Goal: Navigation & Orientation: Find specific page/section

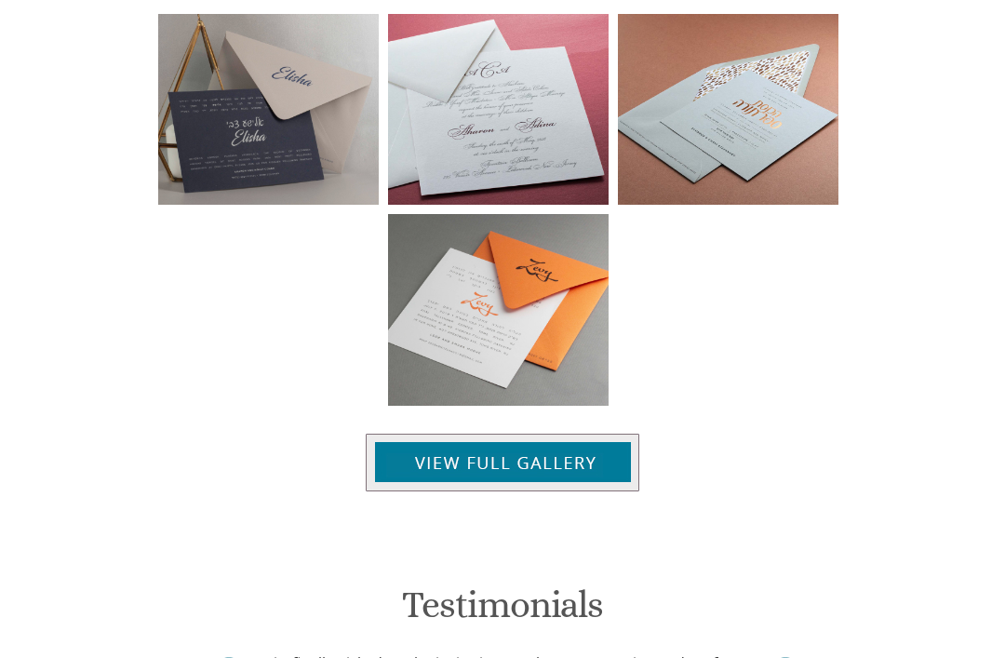
scroll to position [1525, 0]
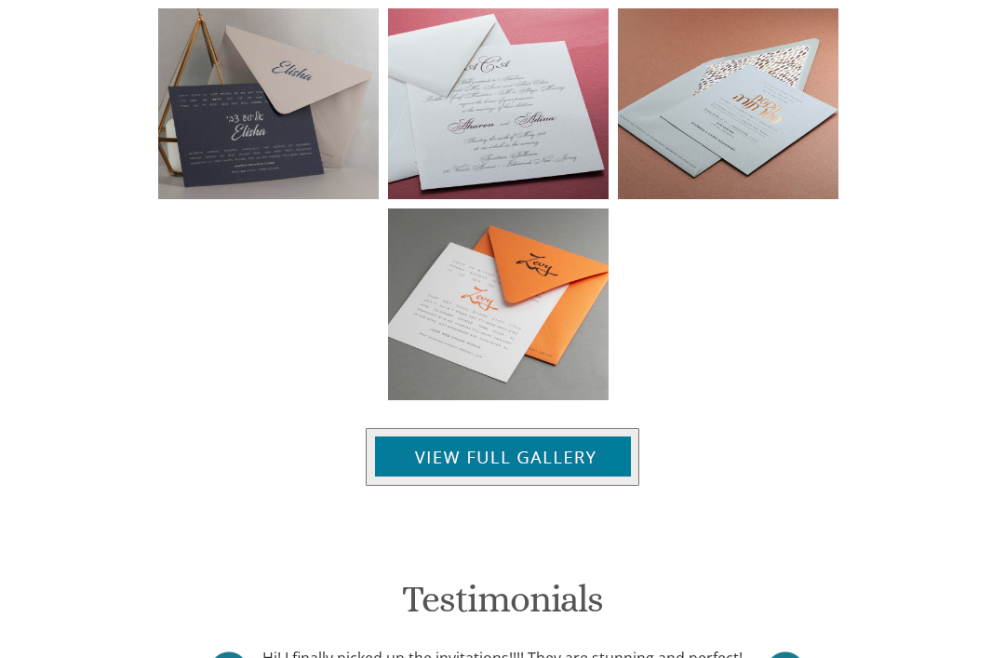
click at [588, 428] on img at bounding box center [503, 457] width 274 height 58
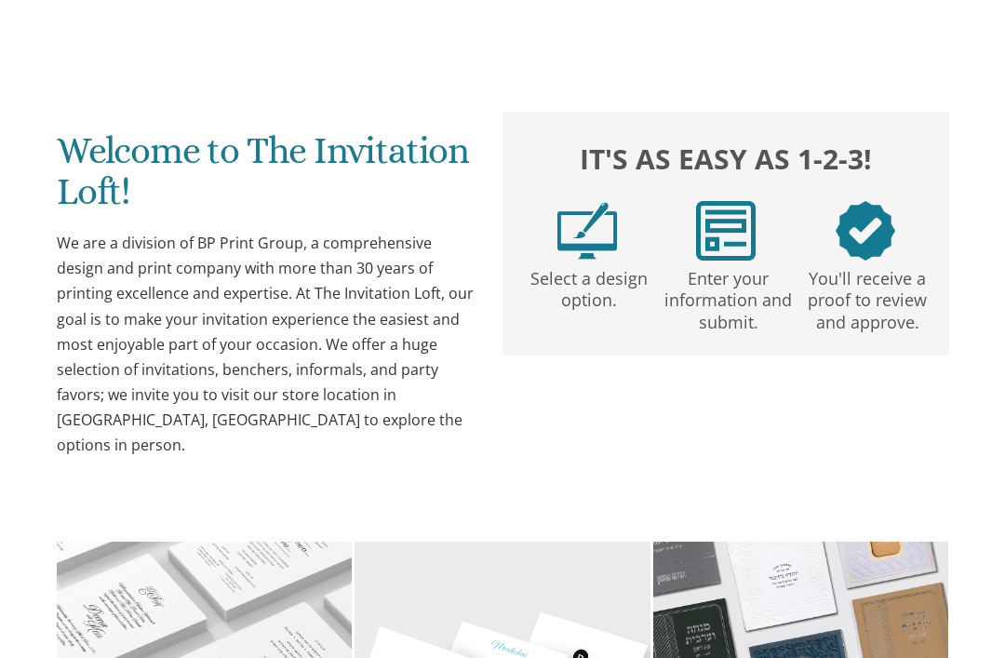
scroll to position [0, 0]
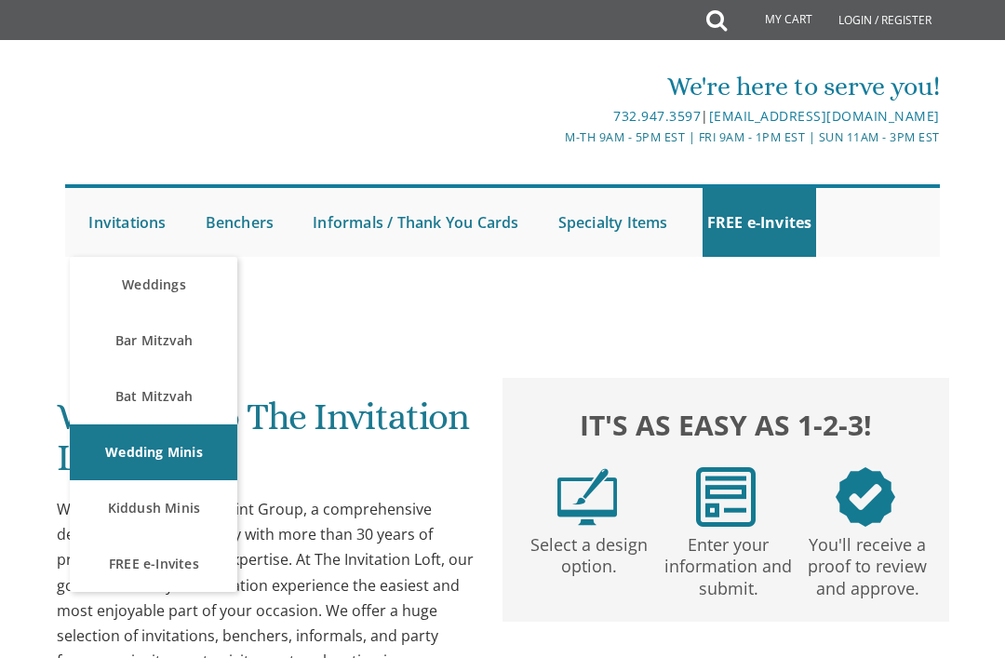
click at [171, 579] on link "FREE e-Invites" at bounding box center [153, 564] width 167 height 56
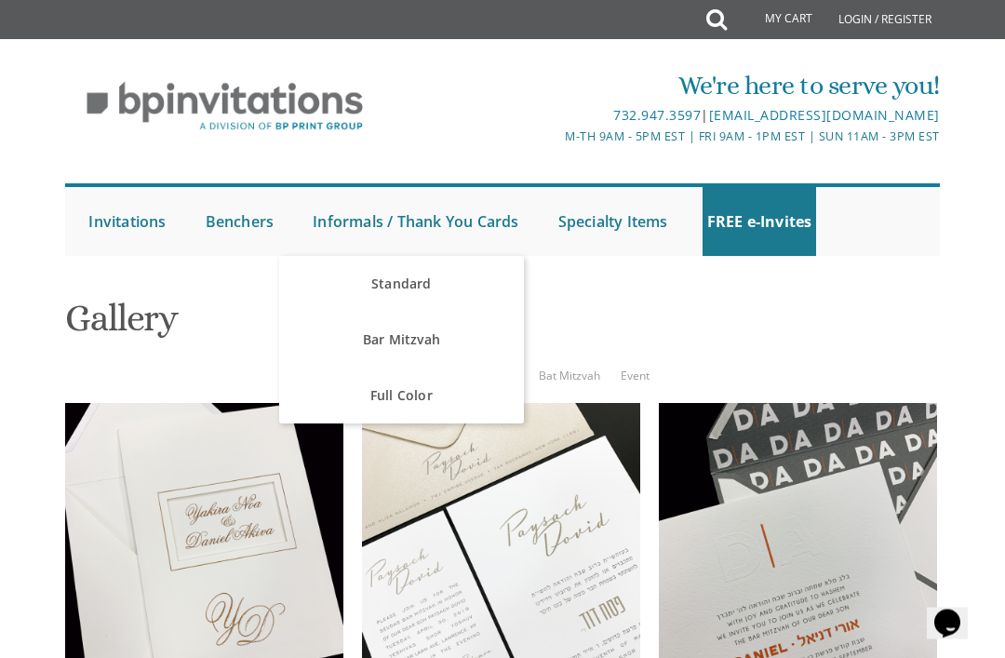
scroll to position [376, 0]
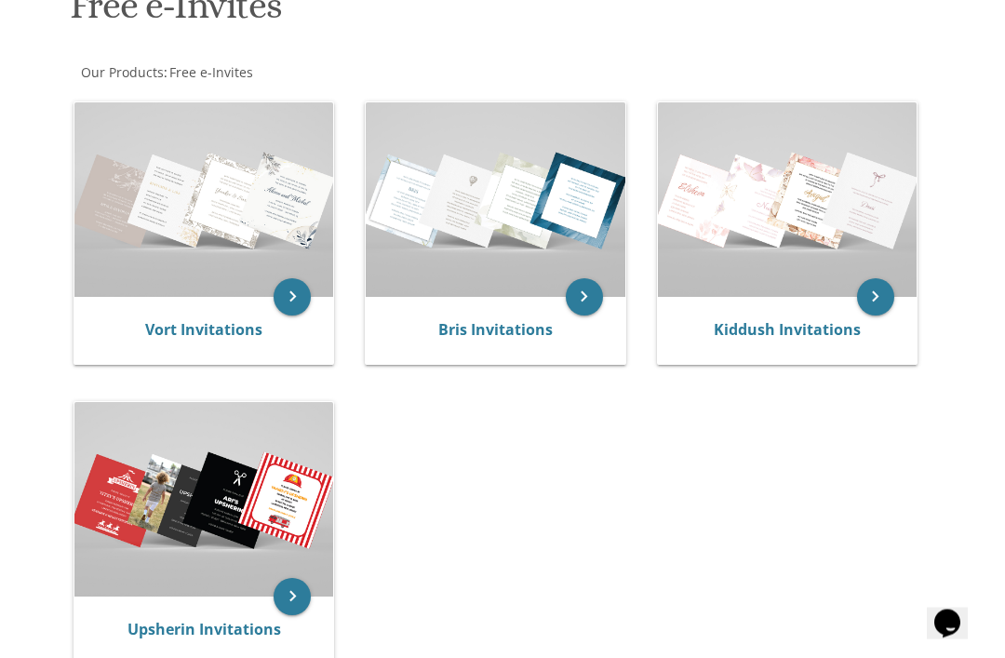
scroll to position [314, 0]
click at [288, 285] on icon "keyboard_arrow_right" at bounding box center [292, 296] width 37 height 37
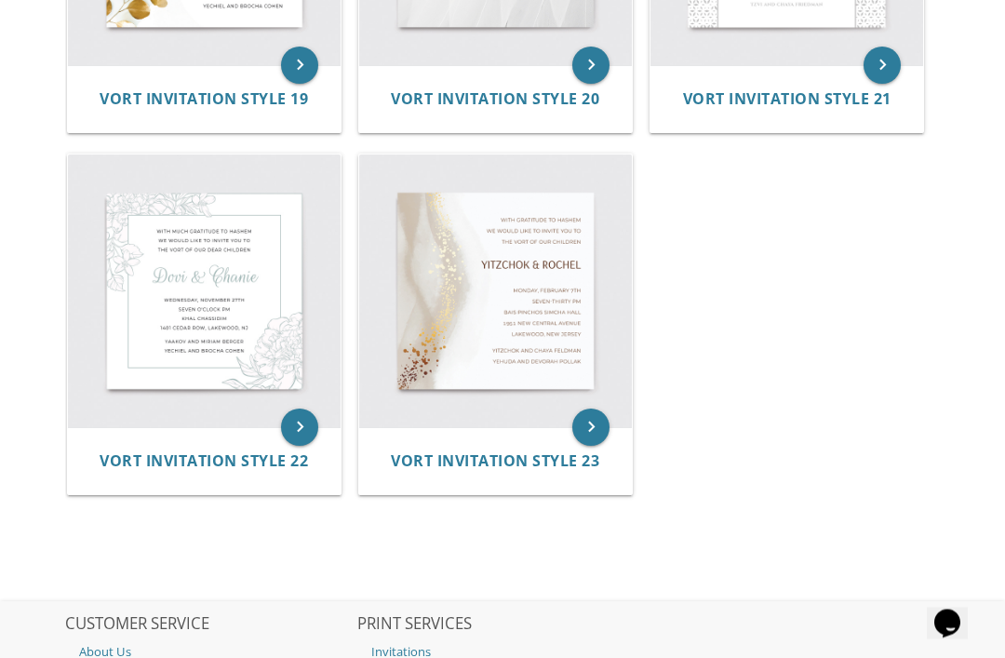
scroll to position [2873, 0]
click at [604, 434] on icon "keyboard_arrow_right" at bounding box center [590, 426] width 37 height 37
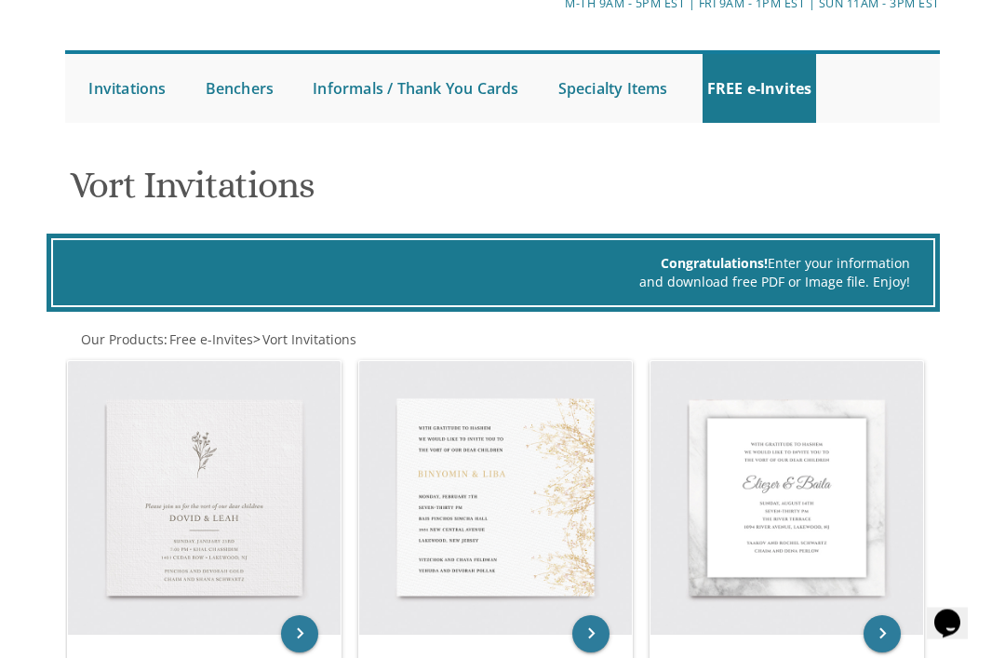
scroll to position [0, 0]
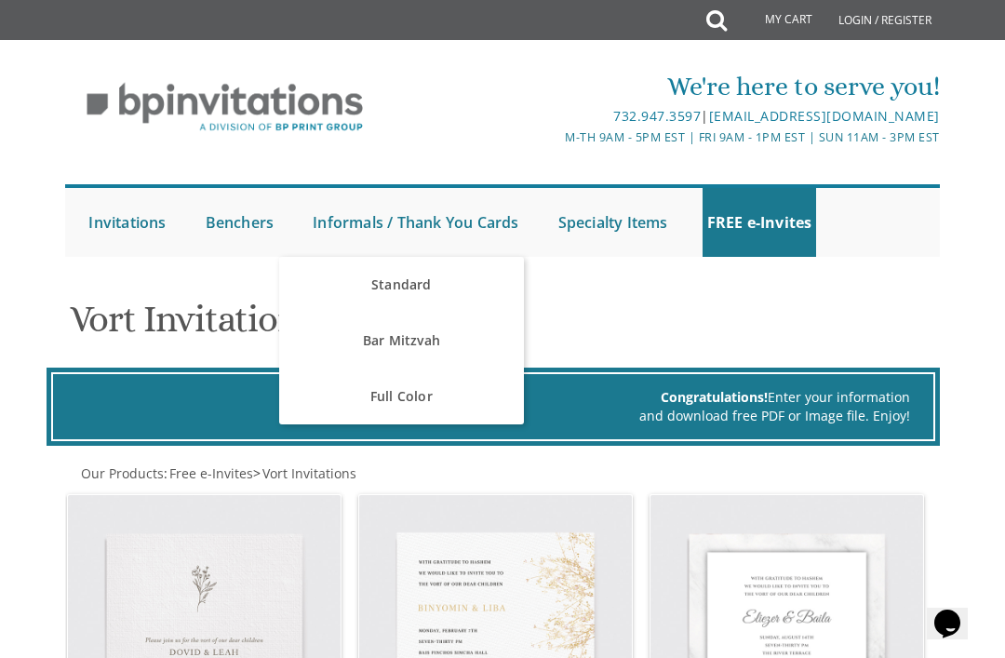
click at [418, 300] on link "Standard" at bounding box center [401, 285] width 245 height 56
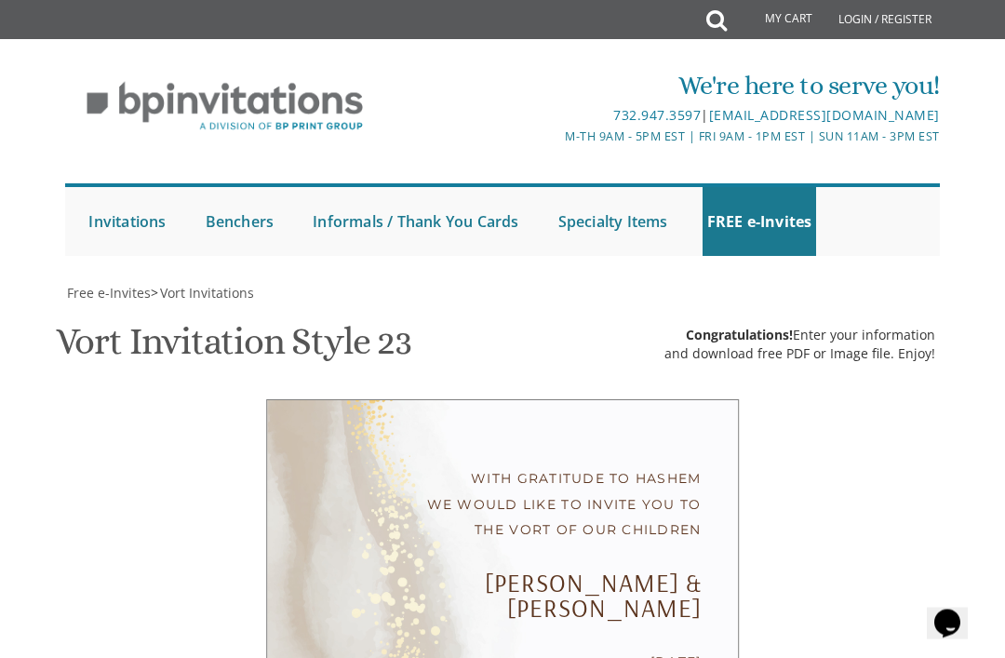
scroll to position [326, 0]
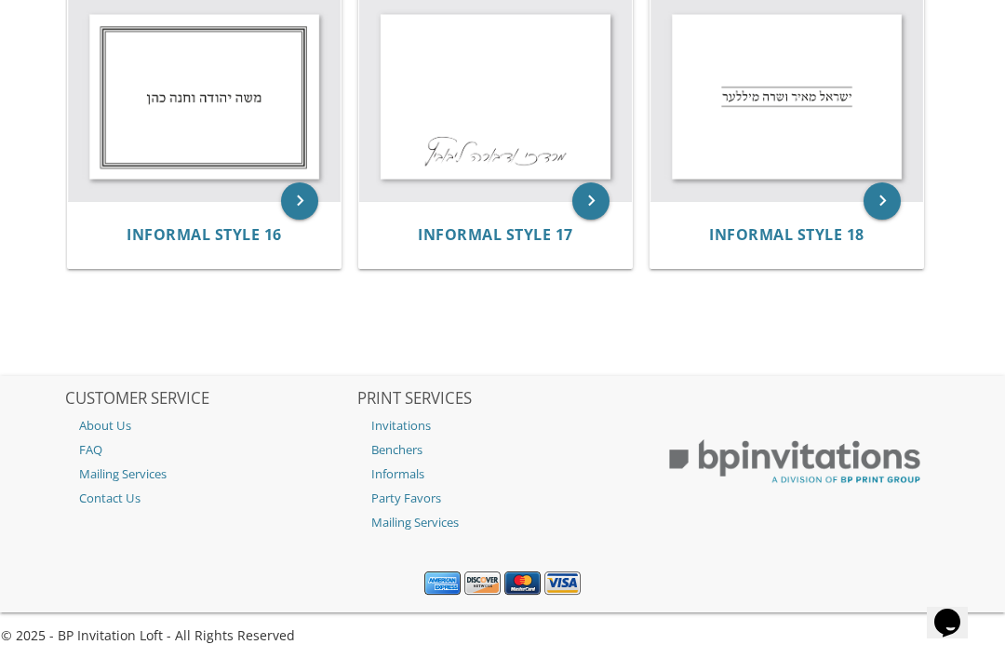
scroll to position [1990, 0]
